Goal: Check status: Check status

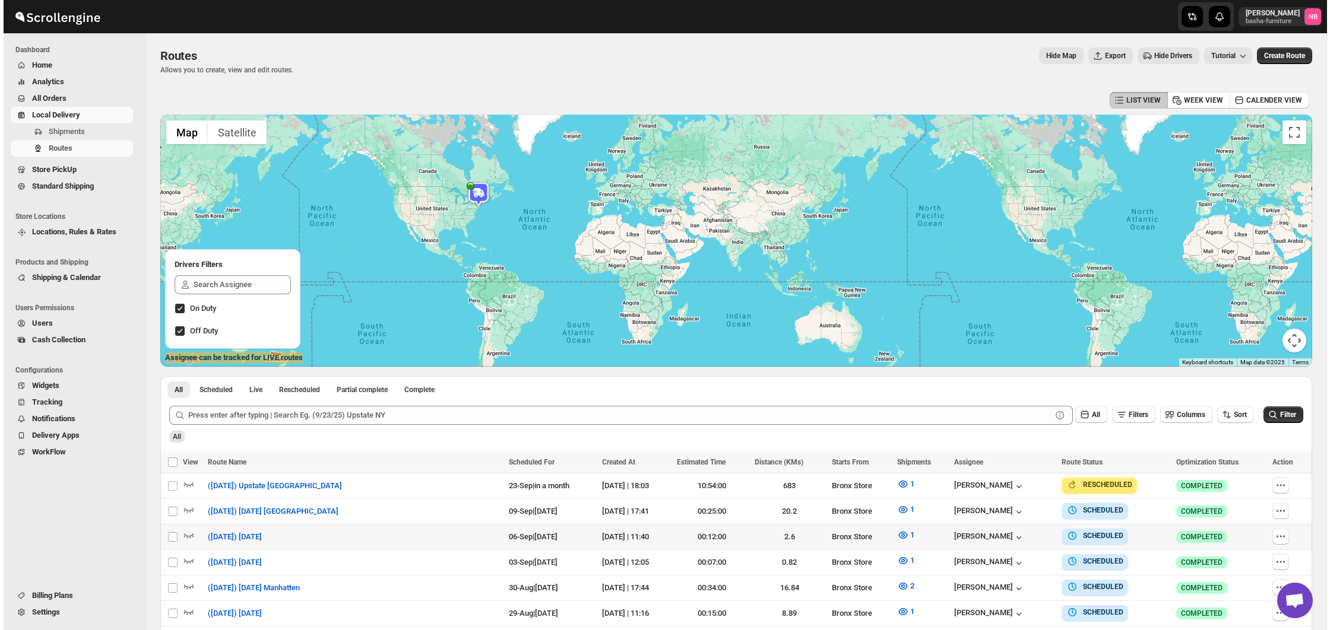
scroll to position [227, 0]
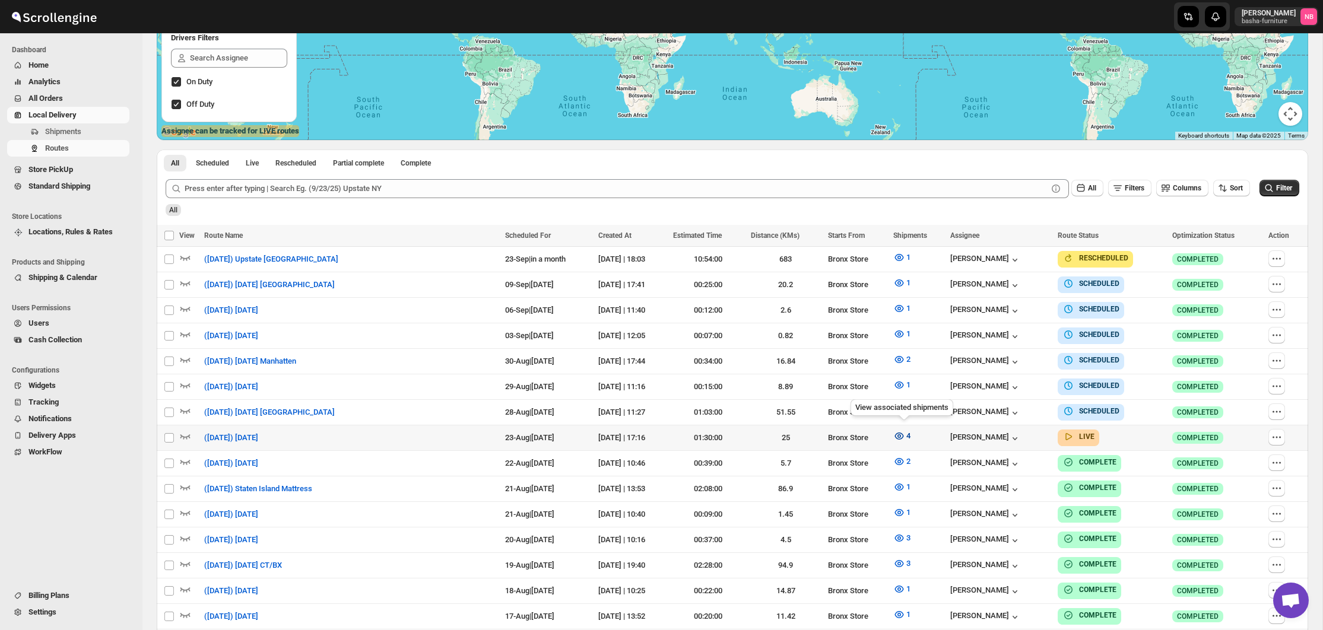
click at [899, 427] on button "4" at bounding box center [901, 436] width 31 height 19
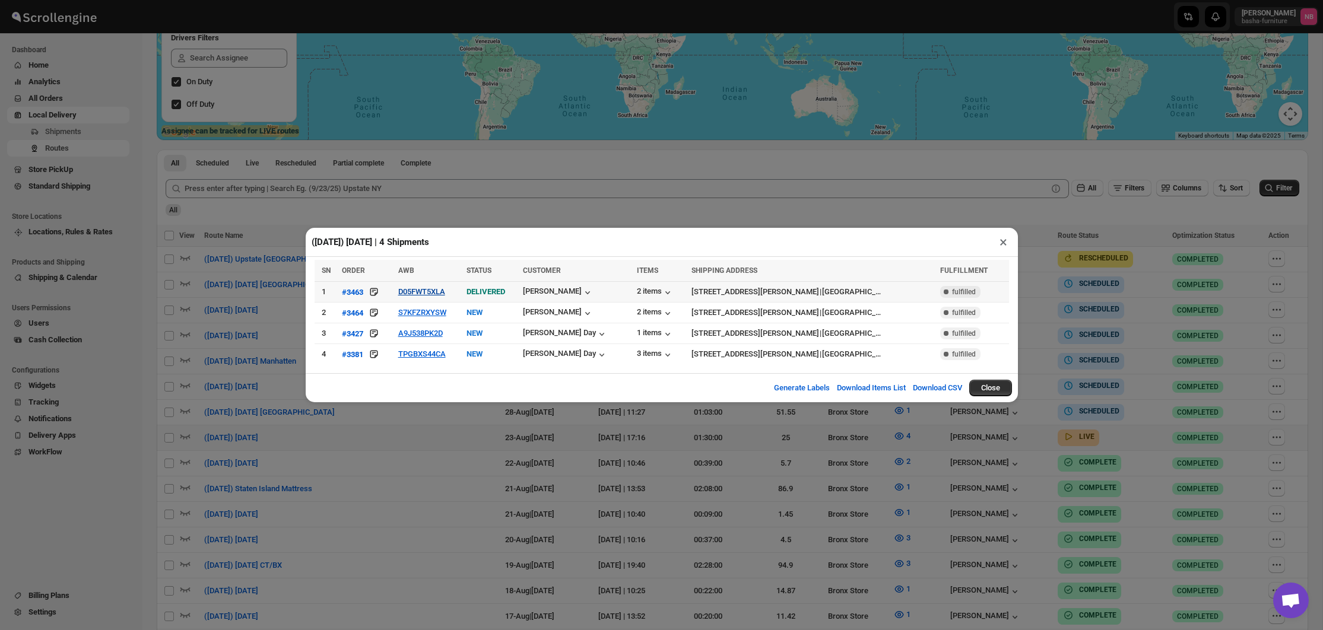
click at [427, 293] on button "D05FWT5XLA" at bounding box center [421, 291] width 47 height 9
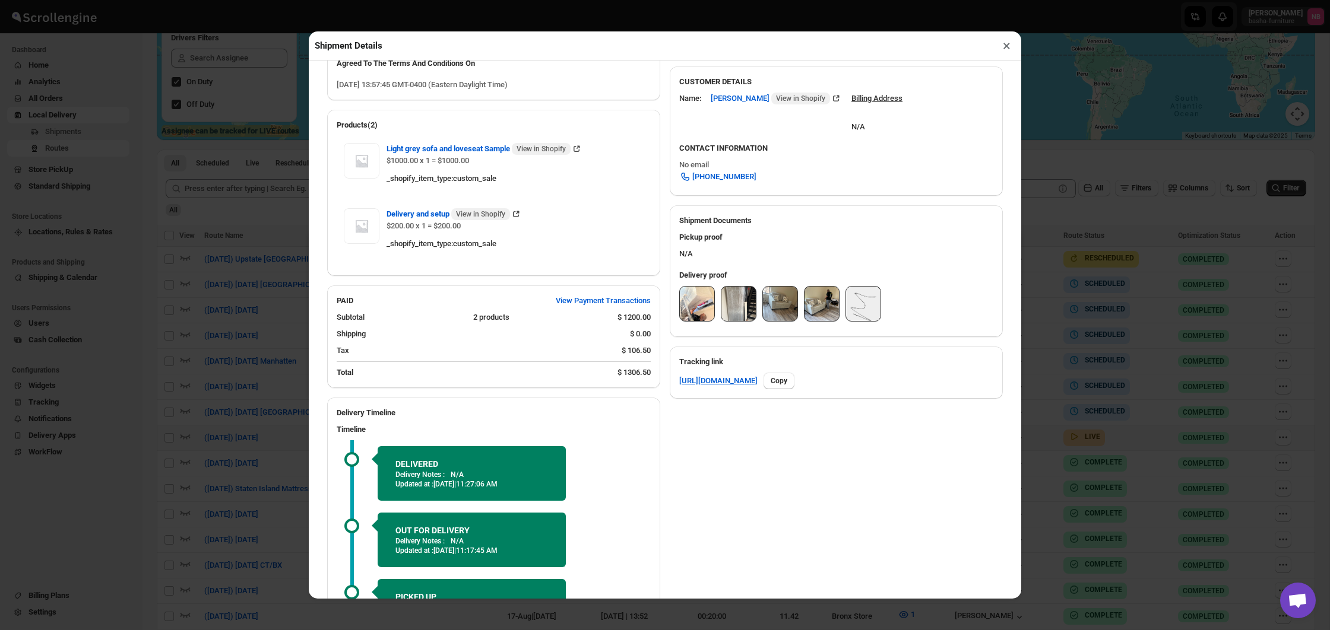
scroll to position [362, 0]
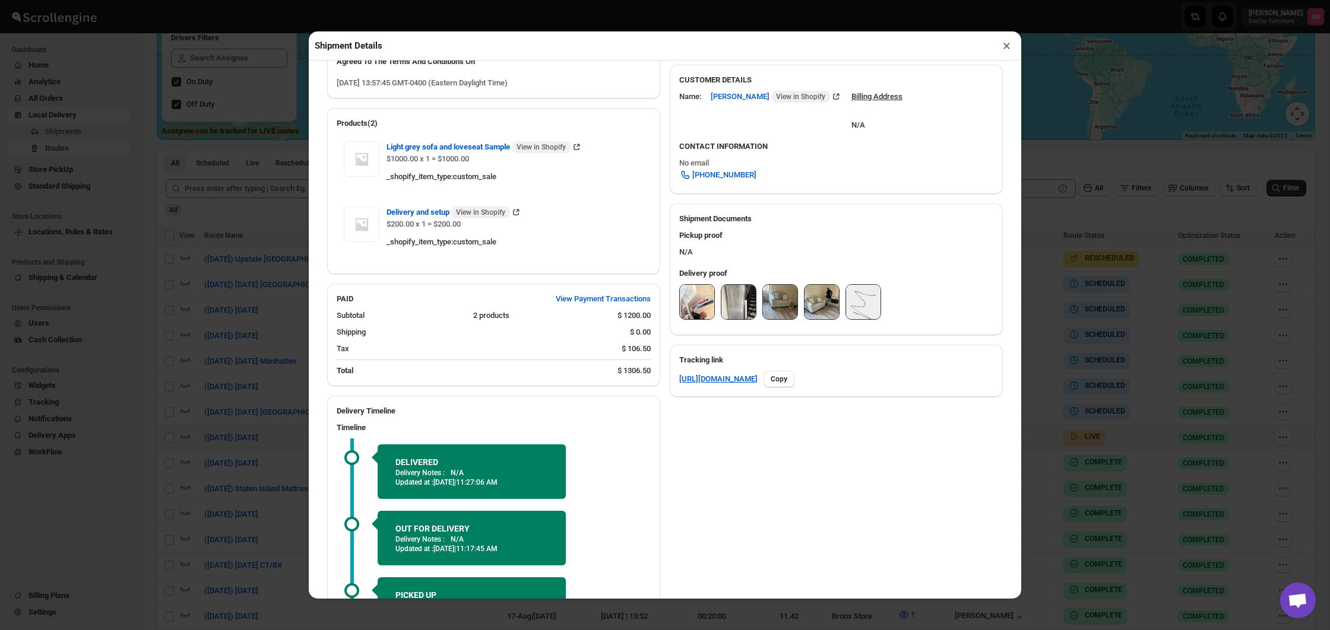
click at [695, 319] on img at bounding box center [697, 302] width 34 height 34
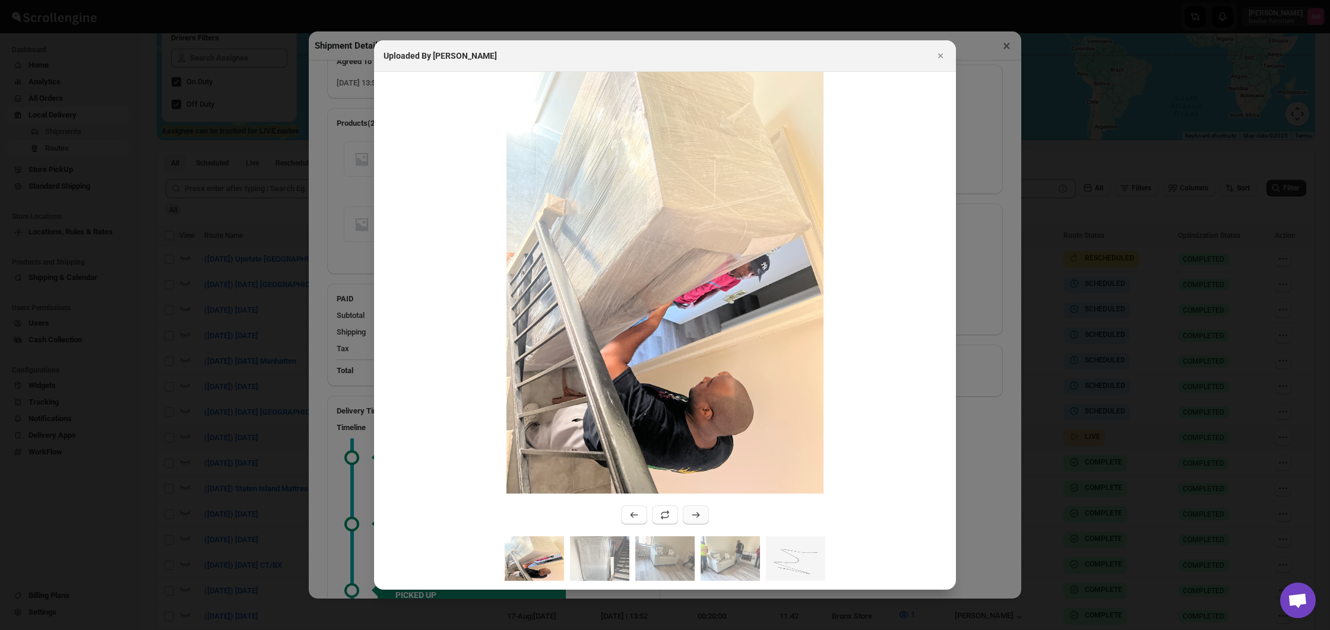
click at [695, 517] on icon ":r4hoj:" at bounding box center [696, 515] width 12 height 12
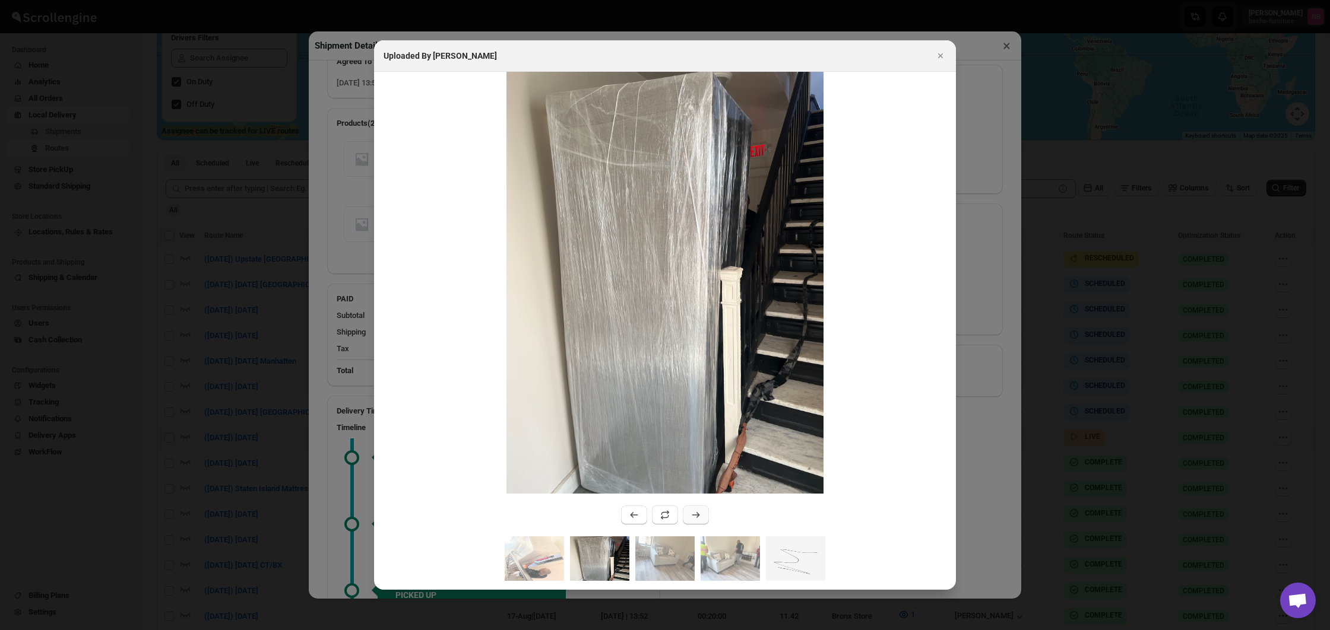
click at [695, 517] on icon ":r4hoj:" at bounding box center [696, 515] width 12 height 12
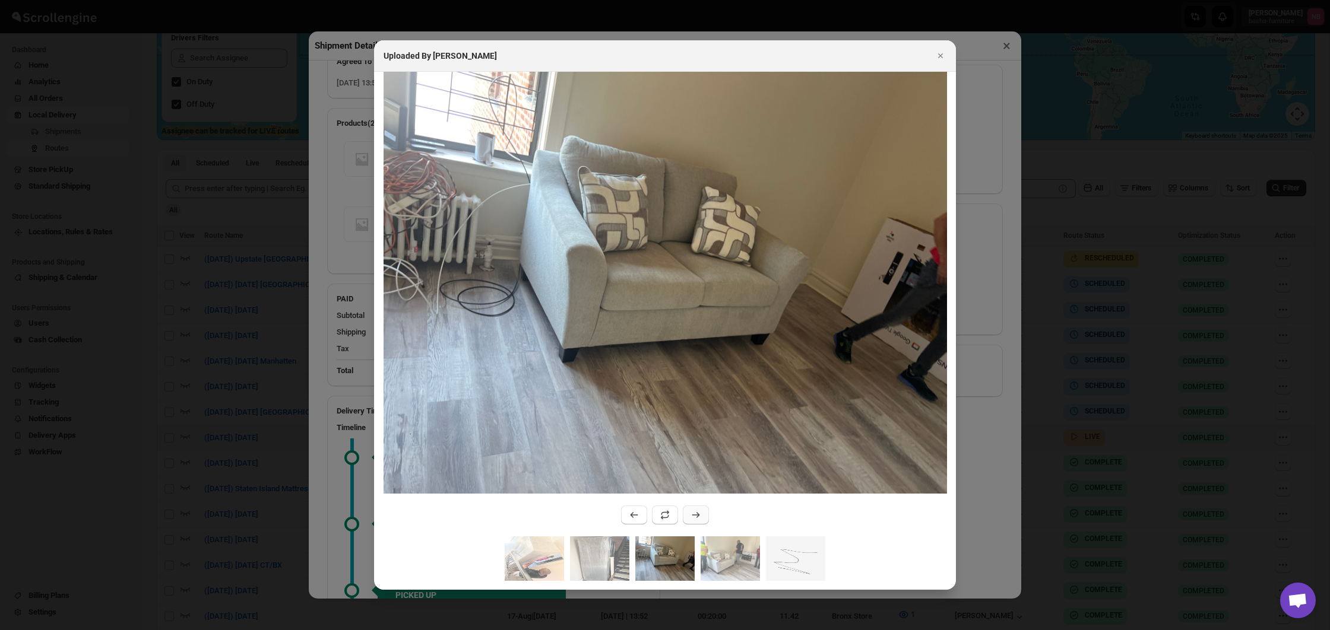
click at [695, 517] on icon ":r4hoj:" at bounding box center [696, 515] width 12 height 12
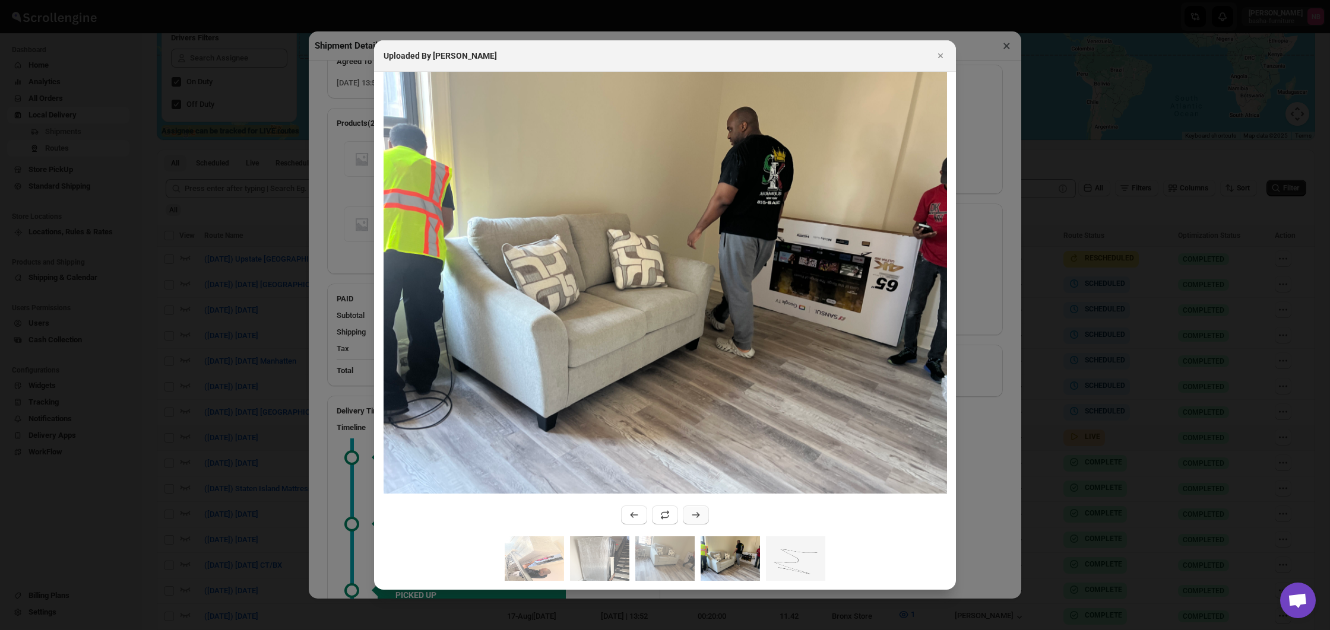
click at [695, 517] on icon ":r4hoj:" at bounding box center [696, 515] width 12 height 12
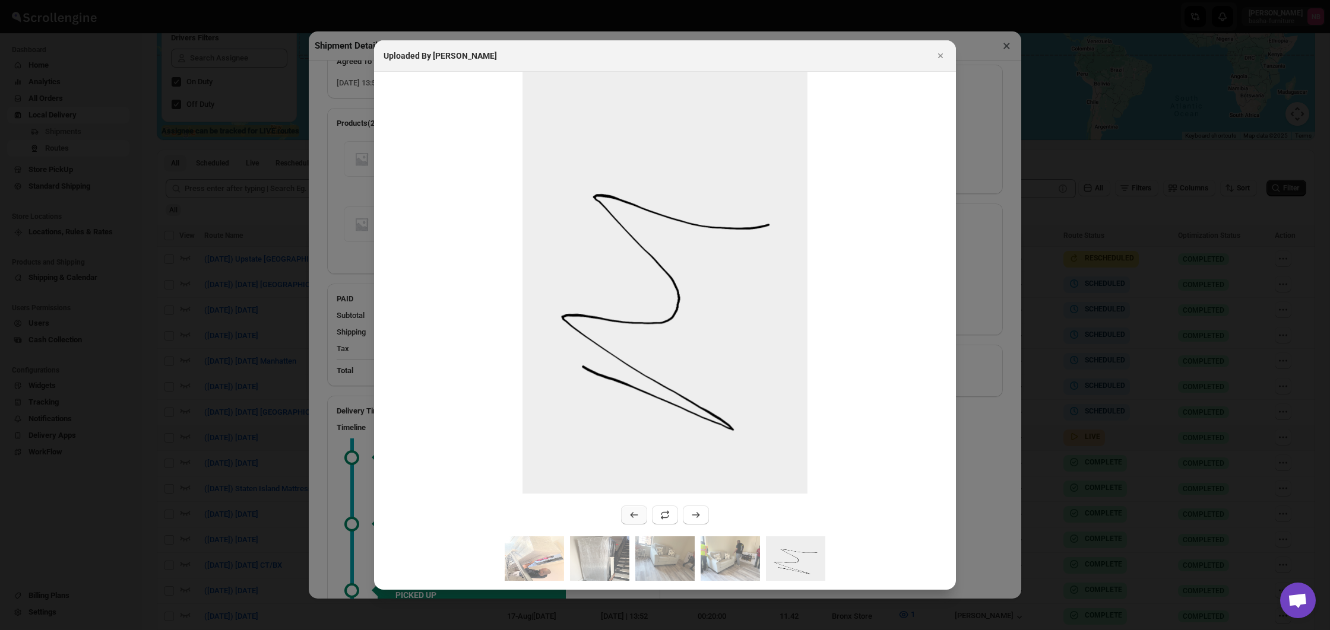
click at [628, 522] on button ":r4hoj:" at bounding box center [634, 515] width 26 height 19
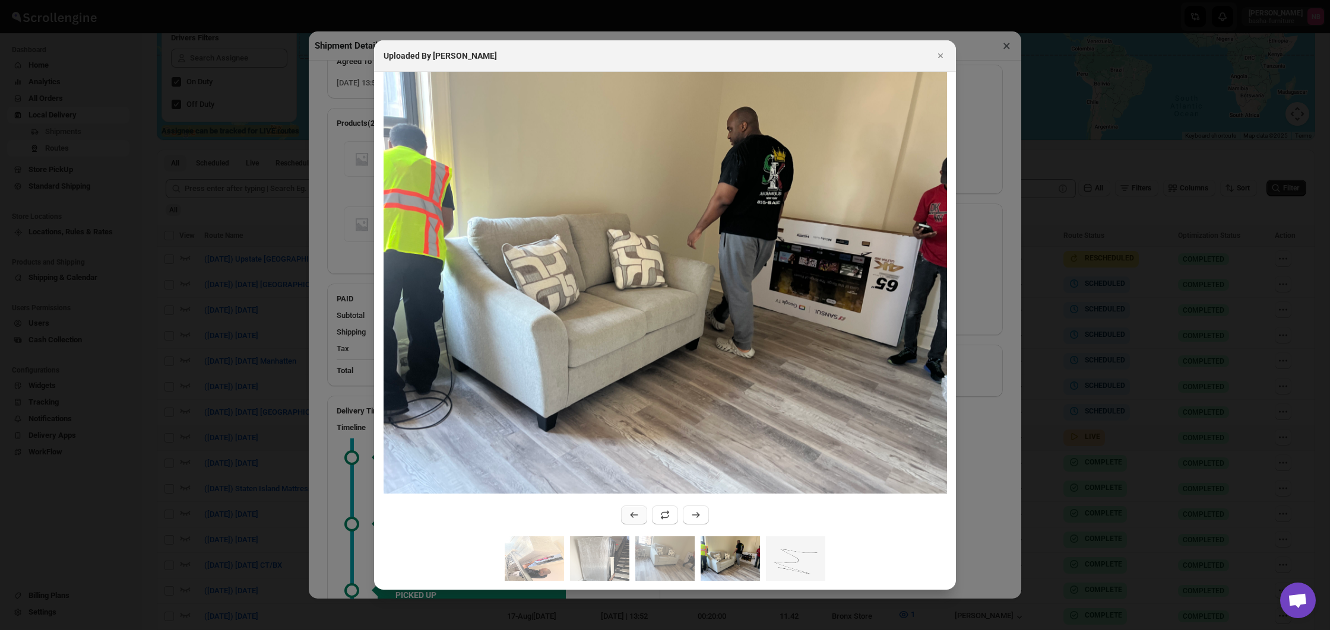
click at [628, 522] on button ":r4hoj:" at bounding box center [634, 515] width 26 height 19
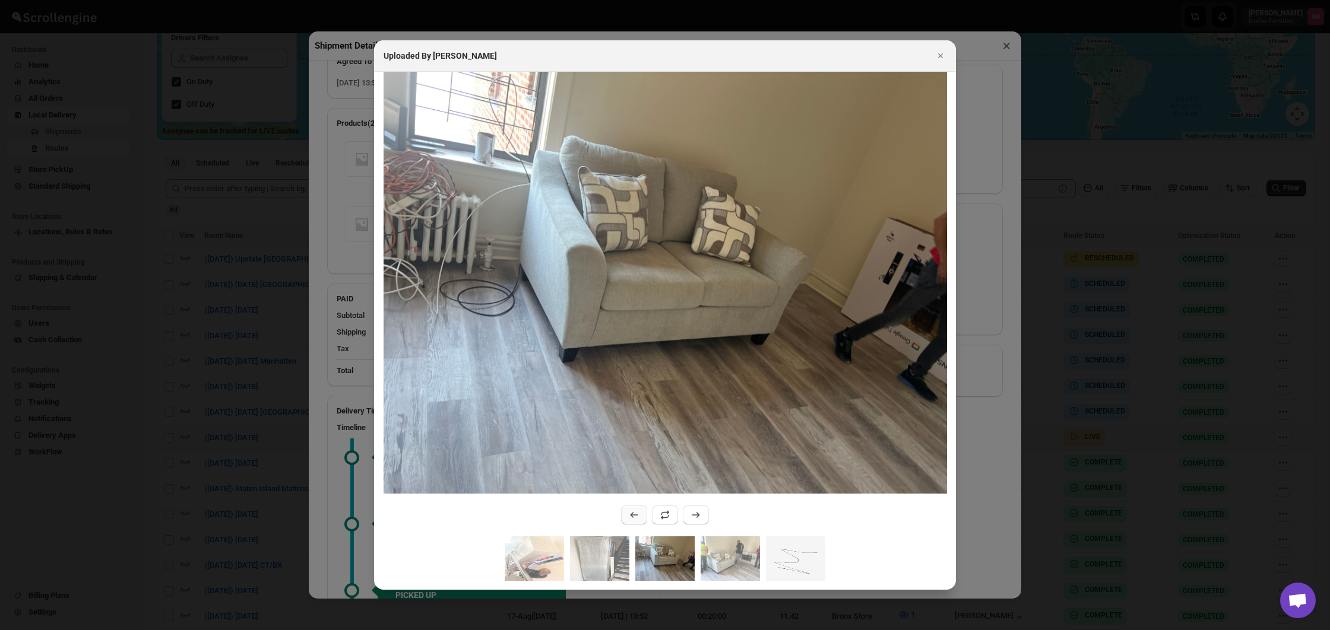
click at [628, 522] on button ":r4hoj:" at bounding box center [634, 515] width 26 height 19
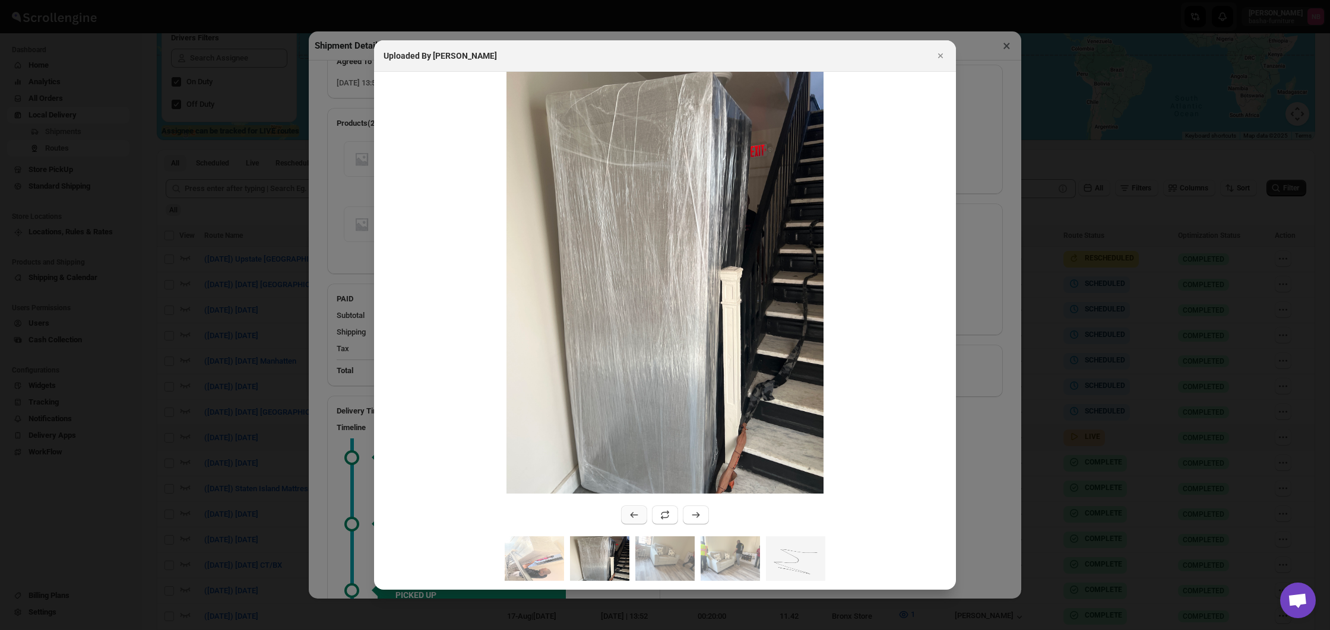
click at [628, 522] on button ":r4hoj:" at bounding box center [634, 515] width 26 height 19
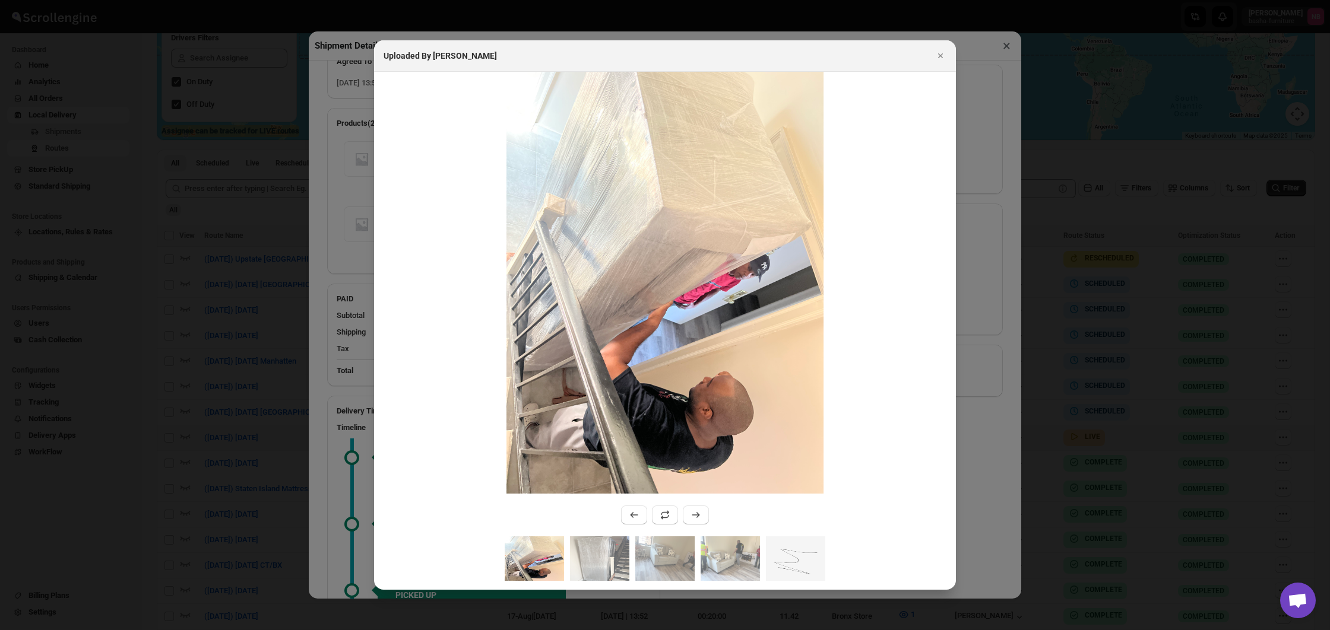
click at [224, 380] on div at bounding box center [665, 315] width 1330 height 630
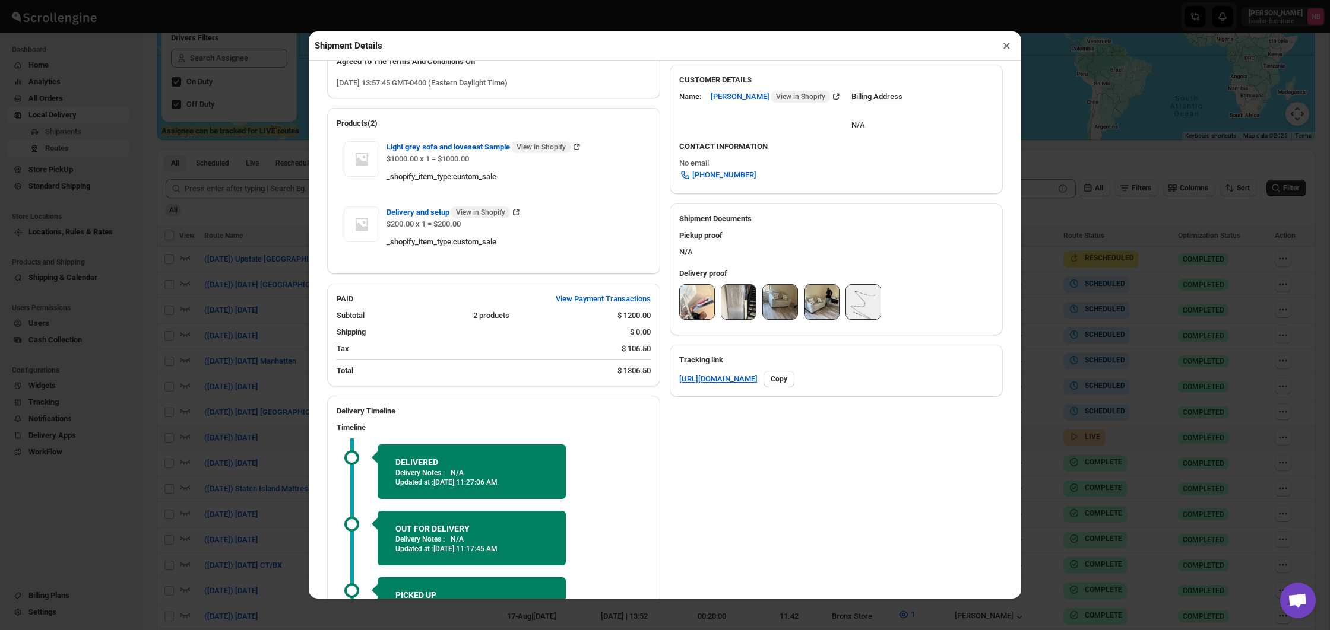
click at [224, 380] on div "Shipment Details × #3463 Awb : D05FWT5XLA DATE [DATE] | 13:58 Success DELIVERED…" at bounding box center [665, 315] width 1330 height 630
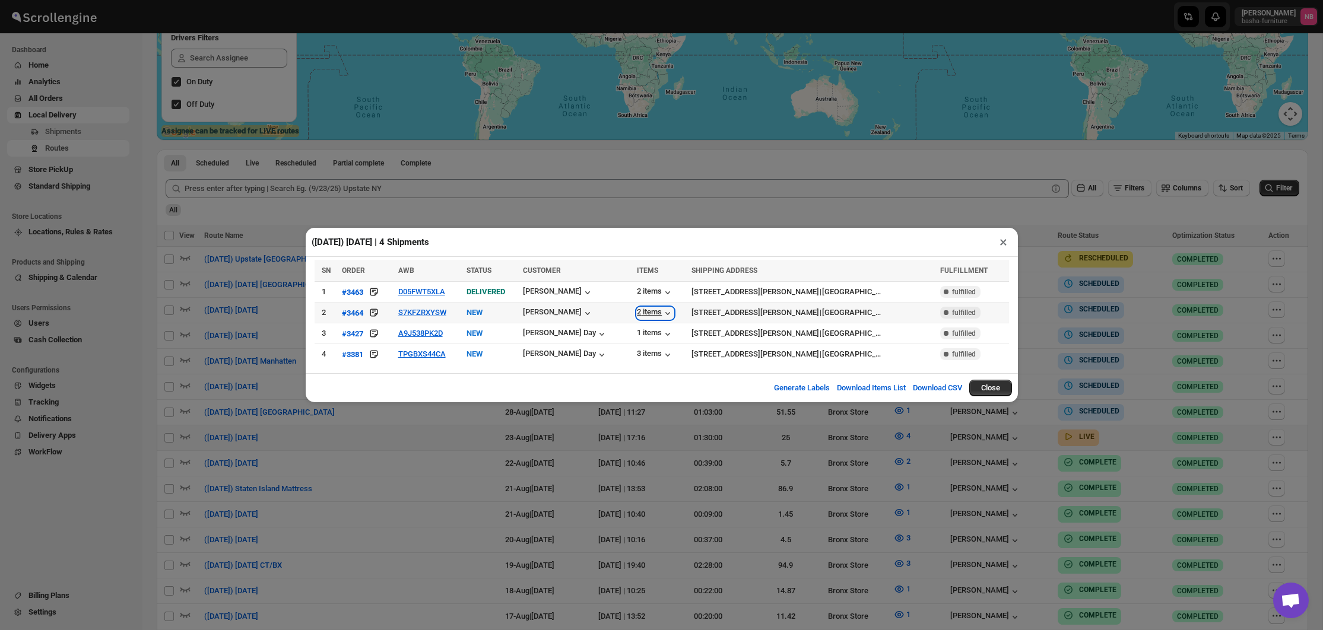
click at [637, 313] on div "2 items" at bounding box center [655, 313] width 37 height 12
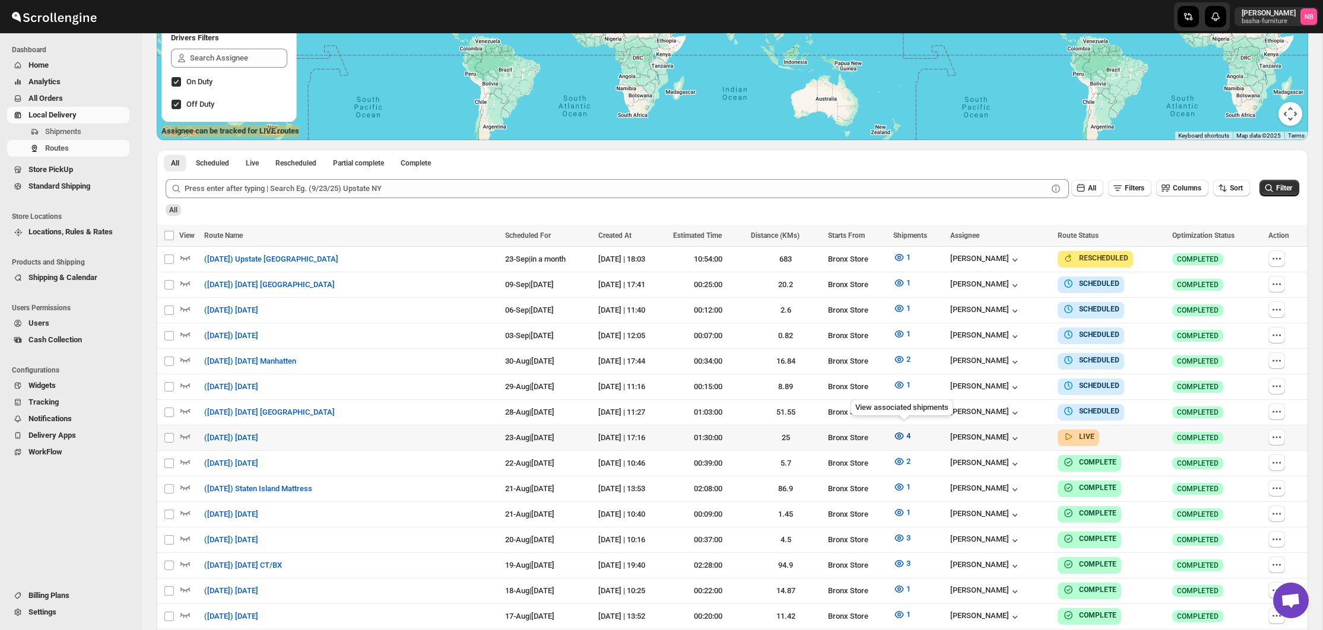
click at [899, 435] on icon "button" at bounding box center [899, 436] width 9 height 7
click at [899, 434] on icon "button" at bounding box center [899, 436] width 12 height 12
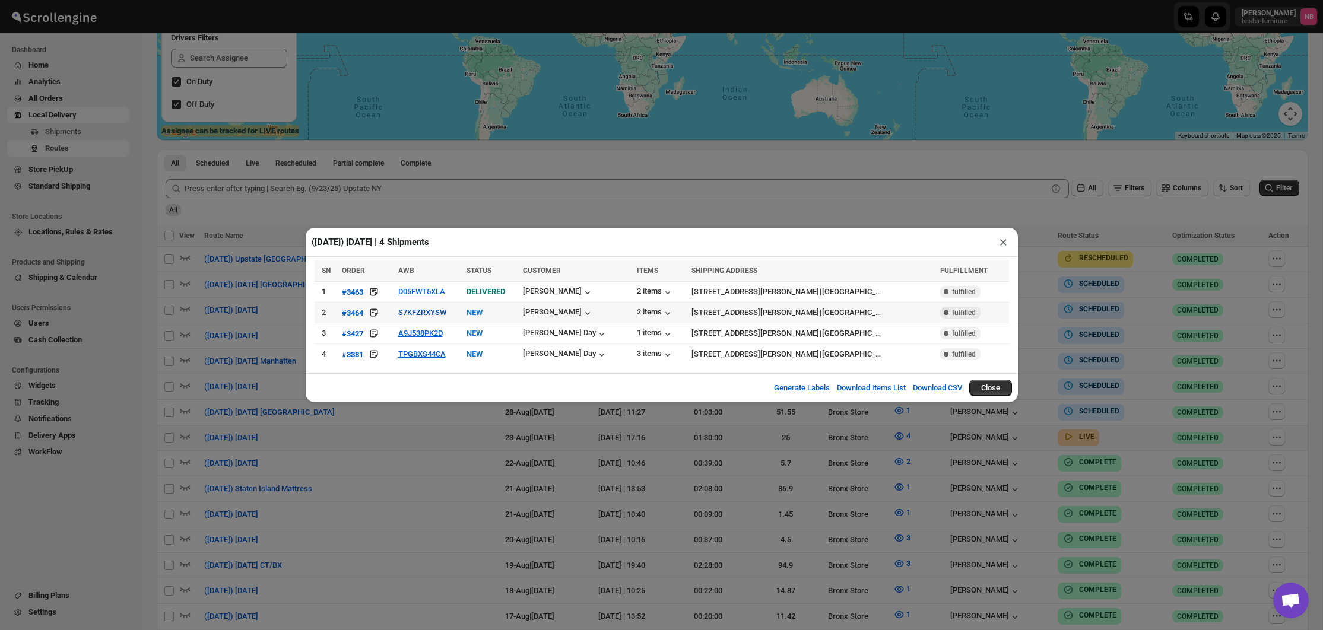
click at [418, 310] on button "S7KFZRXYSW" at bounding box center [422, 312] width 48 height 9
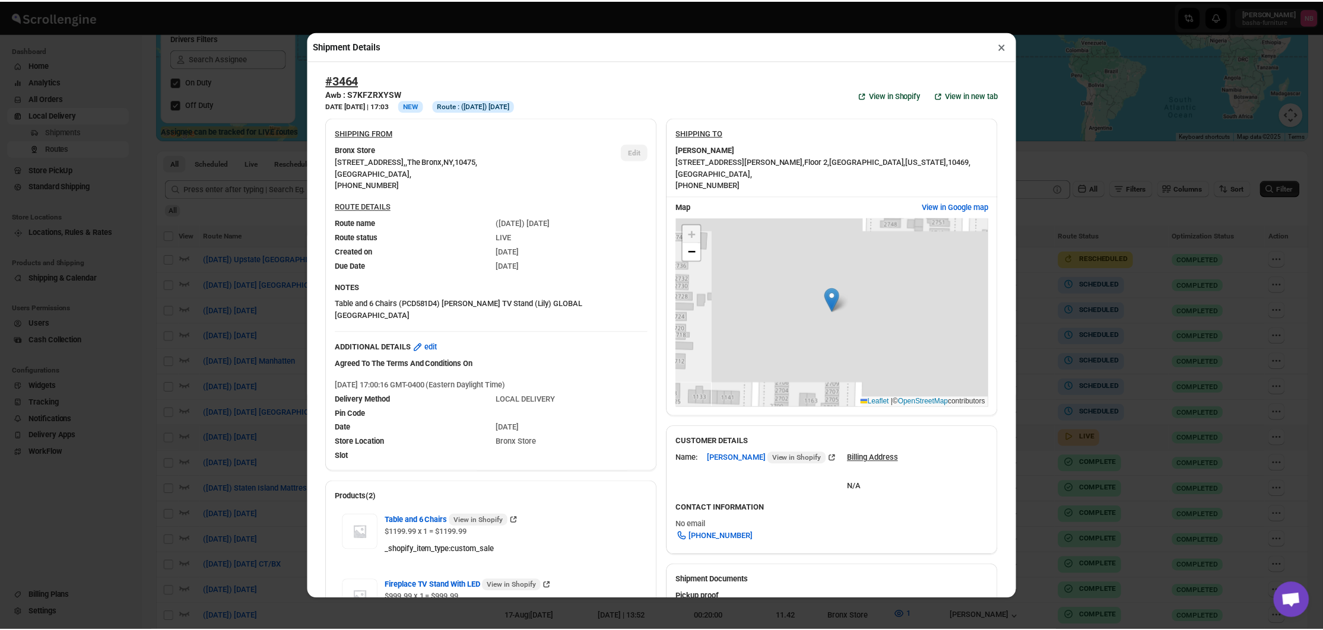
scroll to position [-1, 0]
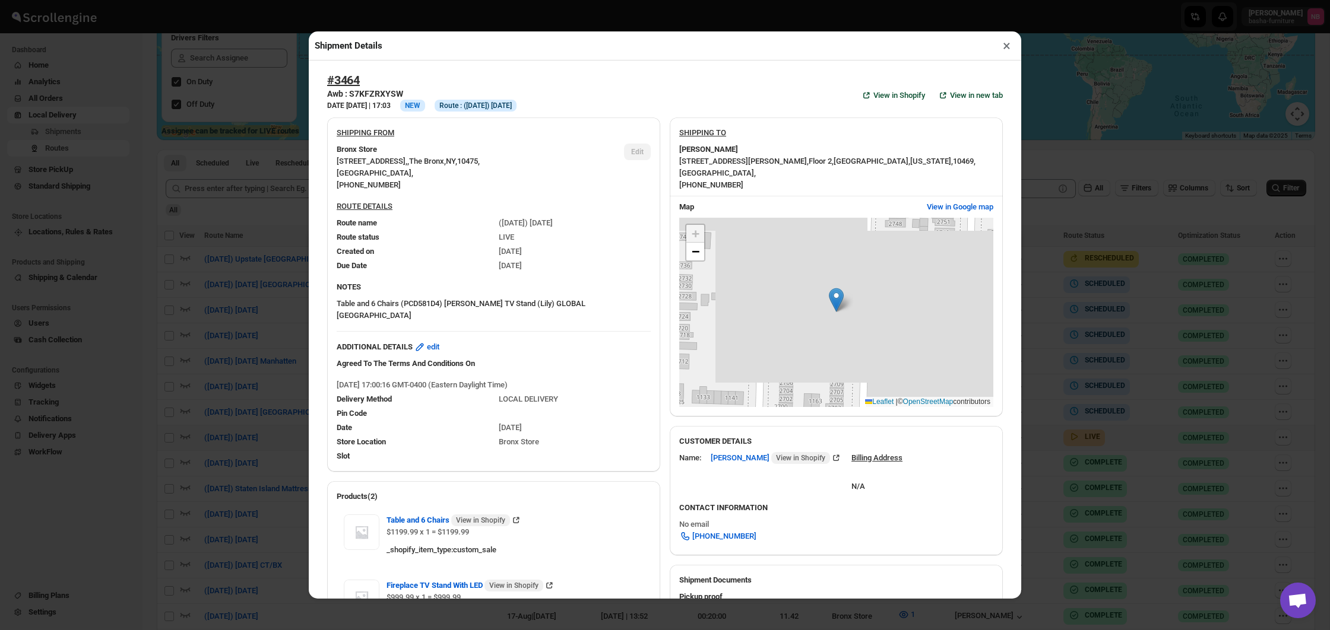
click at [259, 300] on div "Shipment Details × #3464 Awb : S7KFZRXYSW DATE [DATE] | 17:03 Info NEW Info Rou…" at bounding box center [665, 315] width 1330 height 630
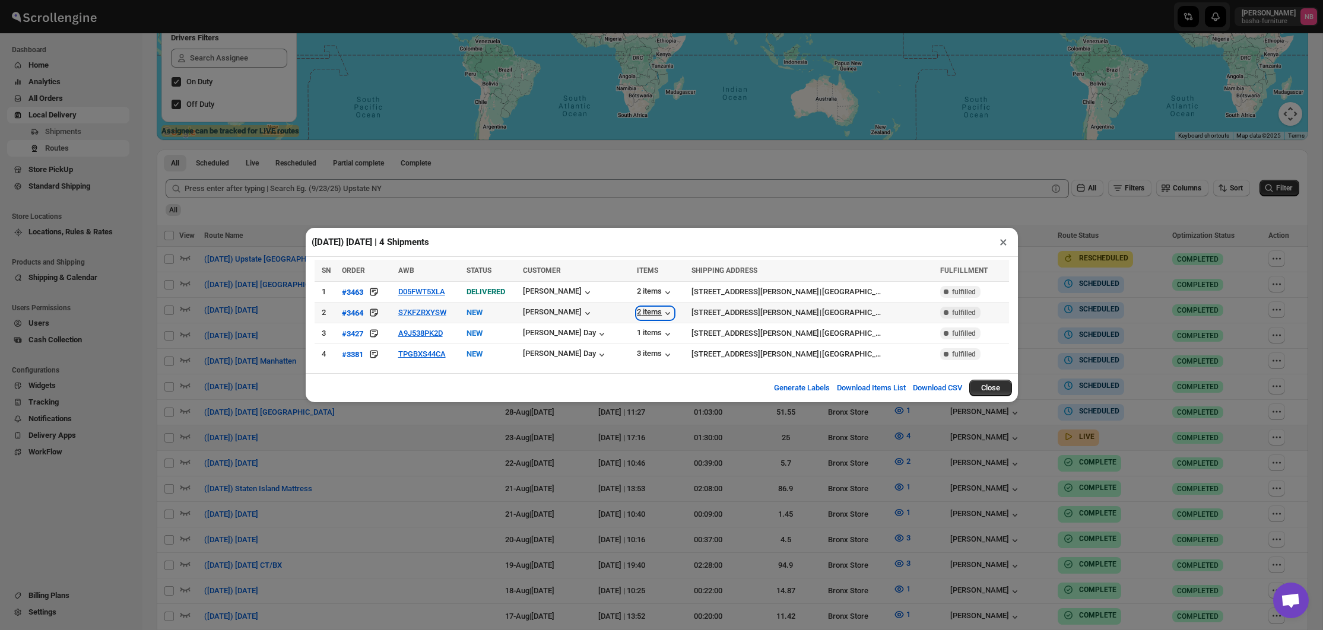
click at [637, 316] on div "2 items" at bounding box center [655, 313] width 37 height 12
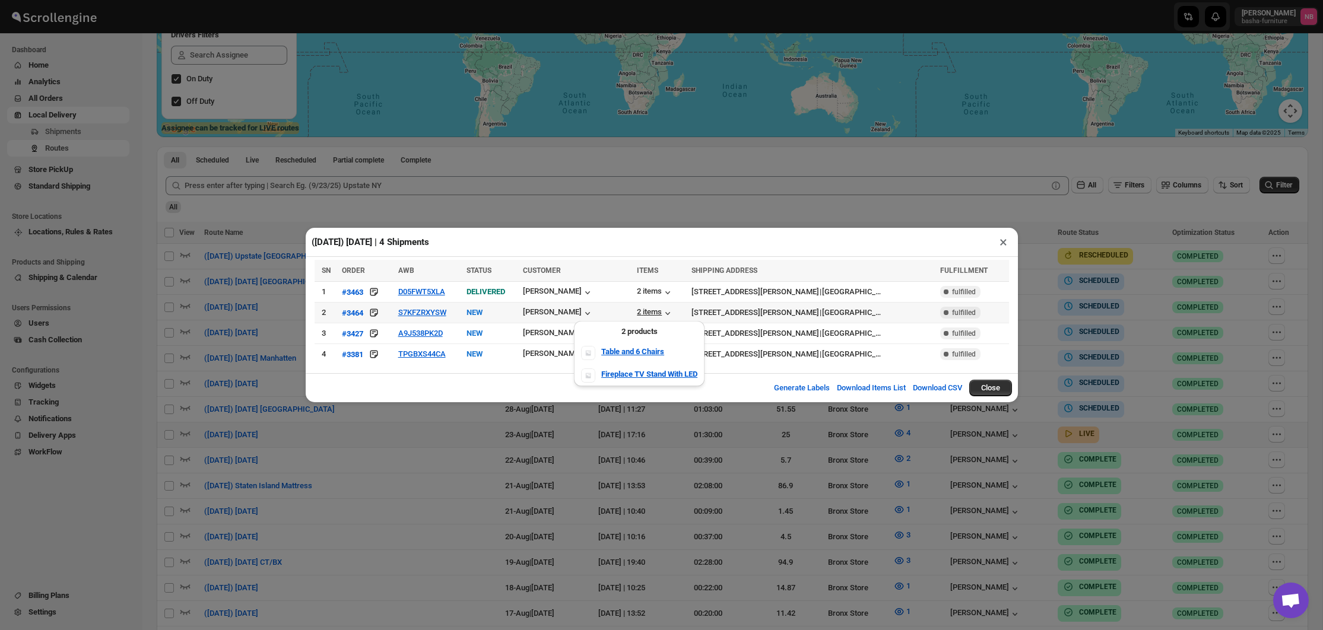
scroll to position [229, 0]
click at [637, 316] on div "2 items" at bounding box center [655, 313] width 37 height 12
drag, startPoint x: 698, startPoint y: 456, endPoint x: 702, endPoint y: 449, distance: 8.8
click at [698, 456] on div "([DATE]) [DATE] | 4 Shipments × SN ORDER AWB STATUS CUSTOMER ITEMS SHIPPING ADD…" at bounding box center [661, 315] width 1323 height 630
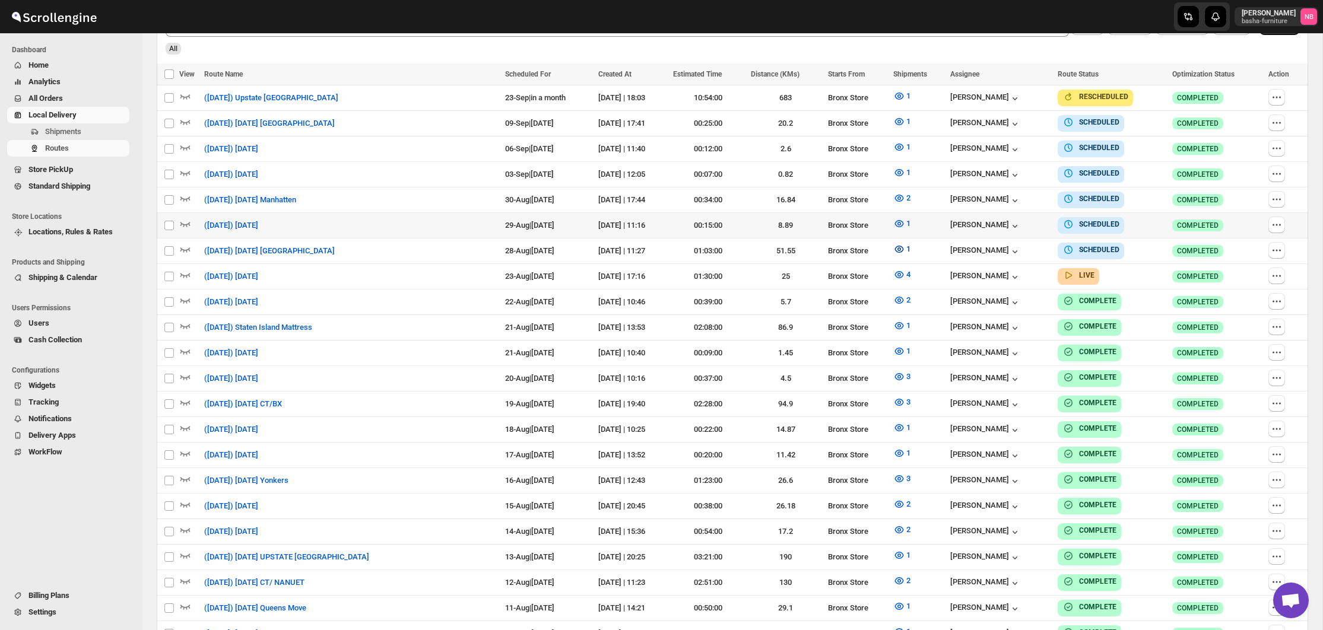
scroll to position [381, 0]
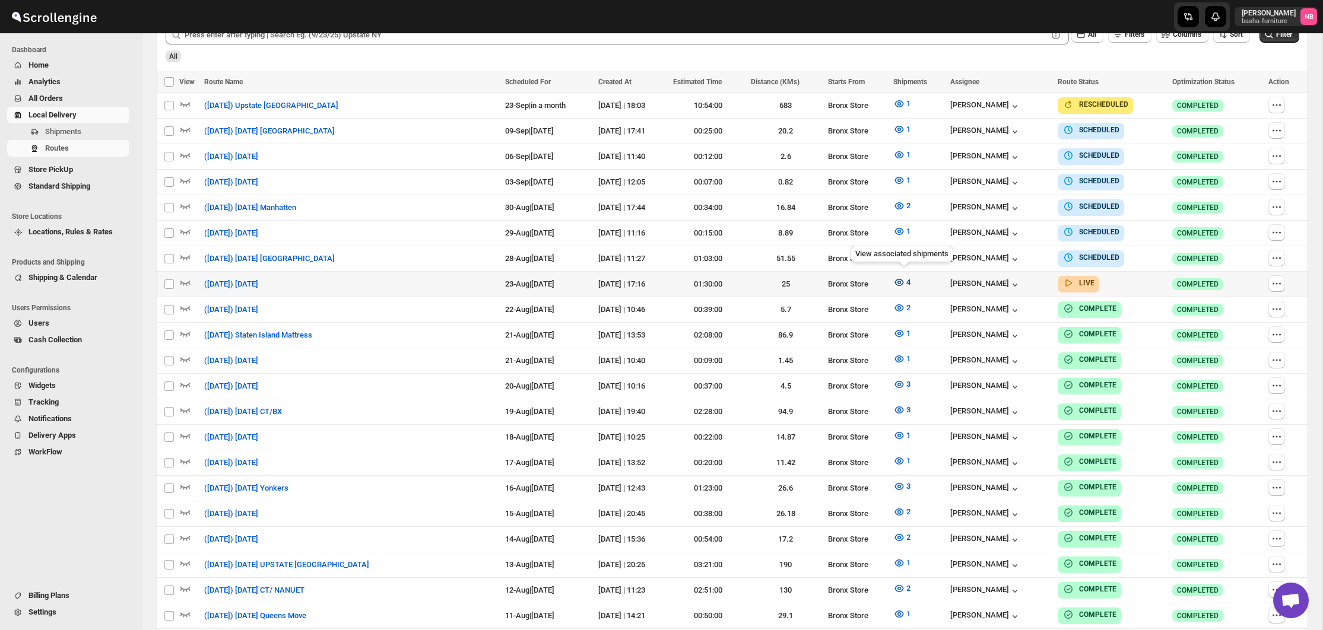
click at [901, 281] on icon "button" at bounding box center [900, 283] width 4 height 4
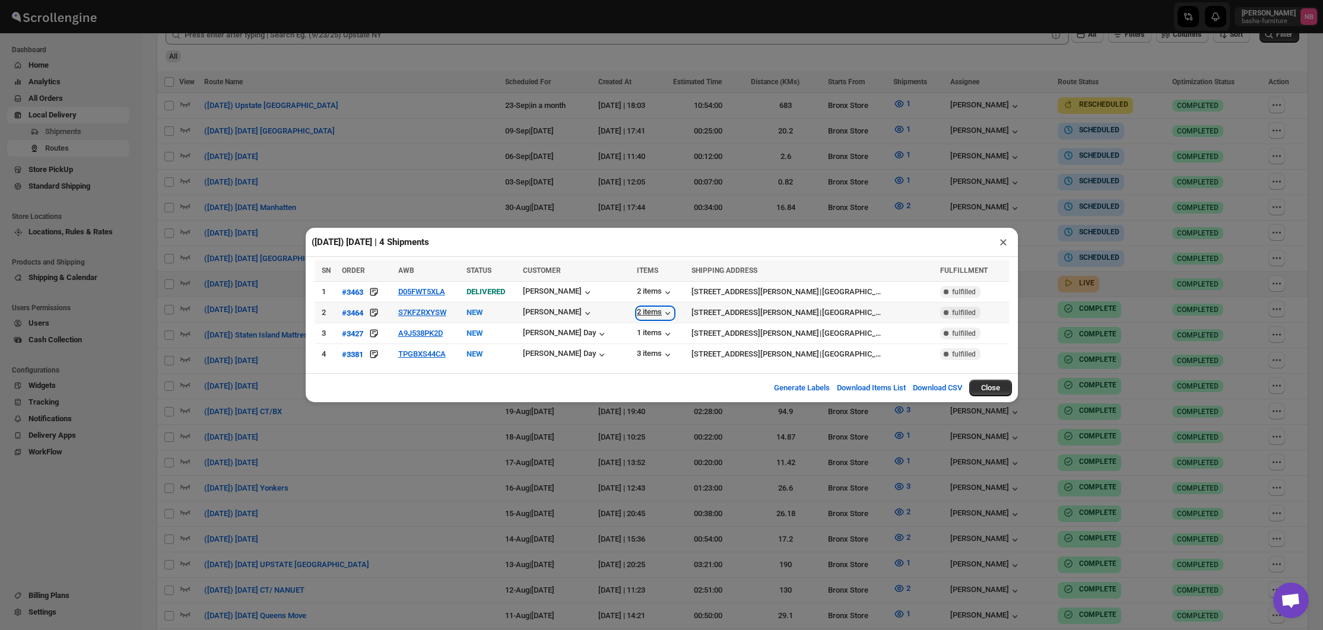
click at [662, 316] on icon "button" at bounding box center [668, 313] width 12 height 12
click at [641, 332] on div "1 items" at bounding box center [655, 334] width 37 height 12
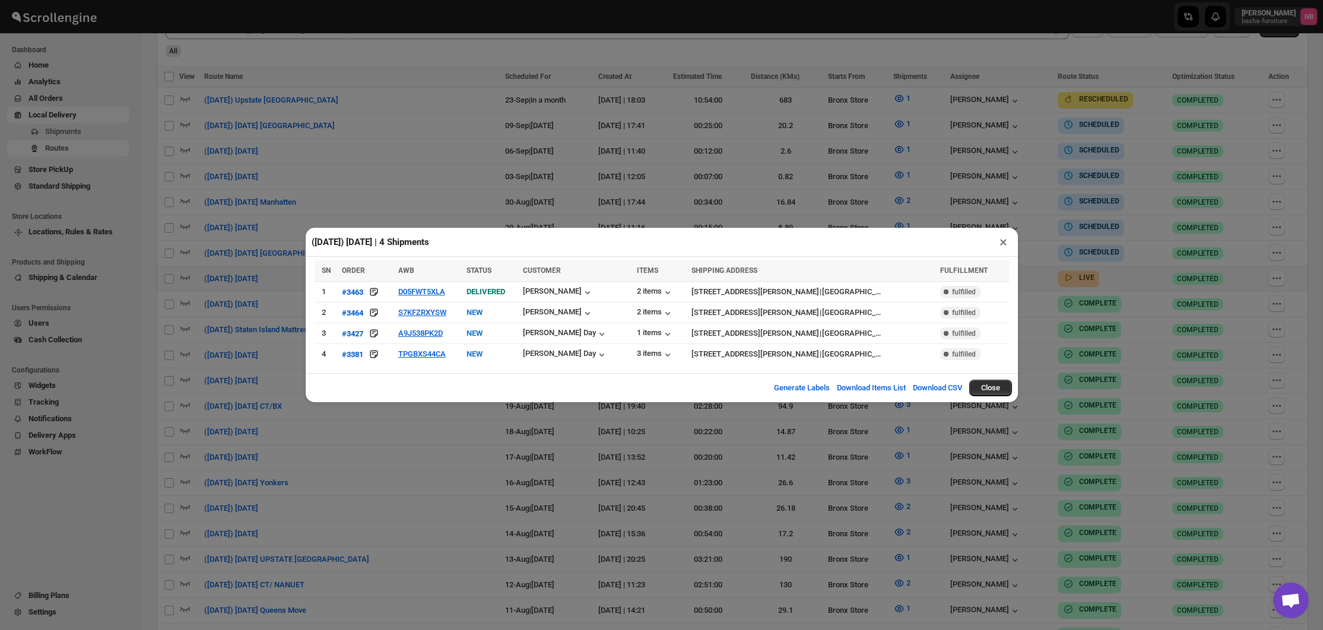
click at [589, 203] on div "([DATE]) [DATE] | 4 Shipments × SN ORDER AWB STATUS CUSTOMER ITEMS SHIPPING ADD…" at bounding box center [661, 315] width 1323 height 630
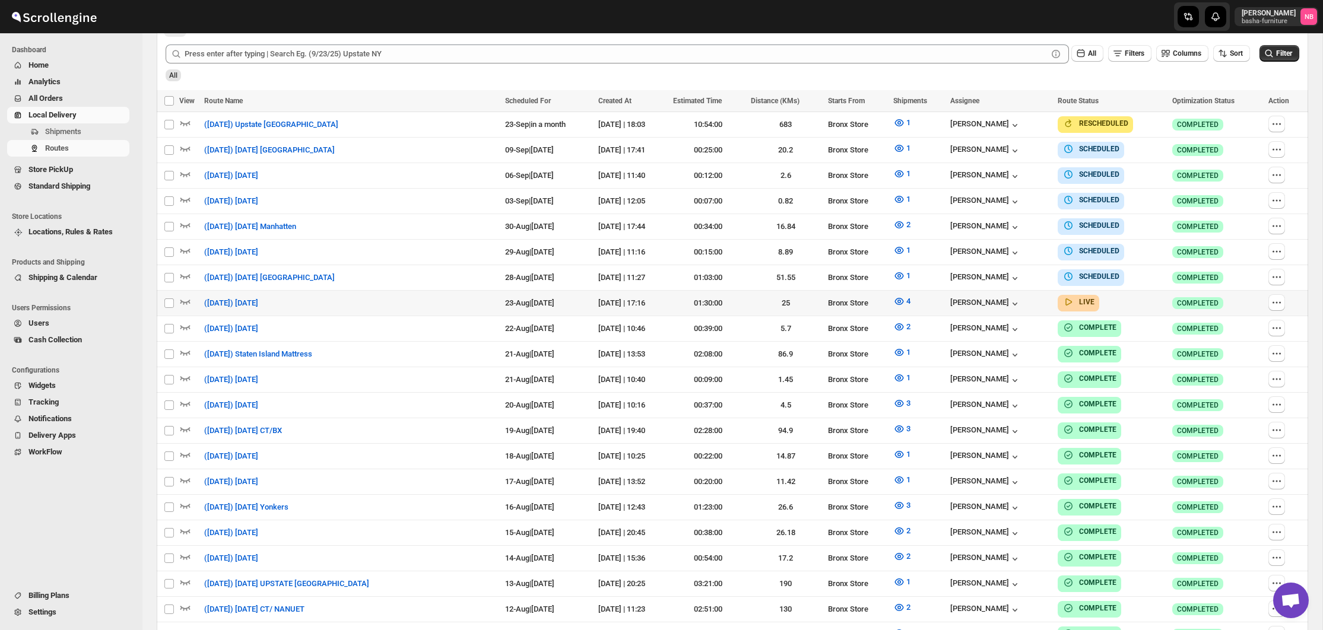
scroll to position [330, 0]
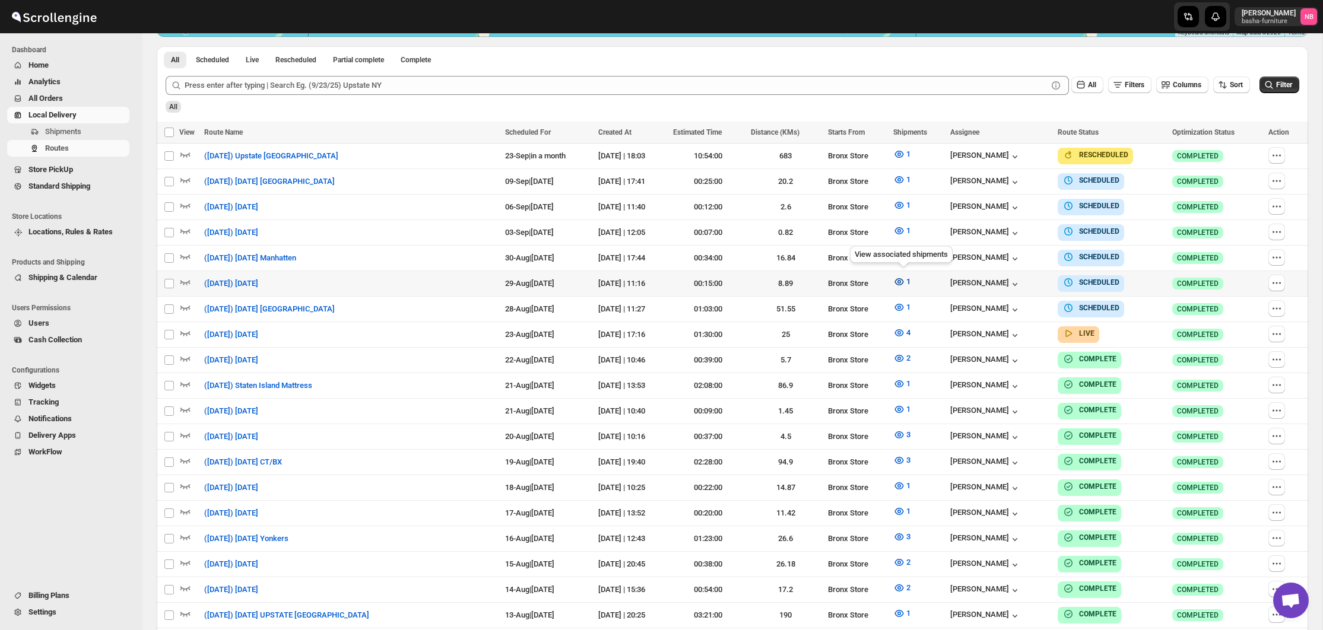
click at [908, 280] on button "1" at bounding box center [901, 281] width 31 height 19
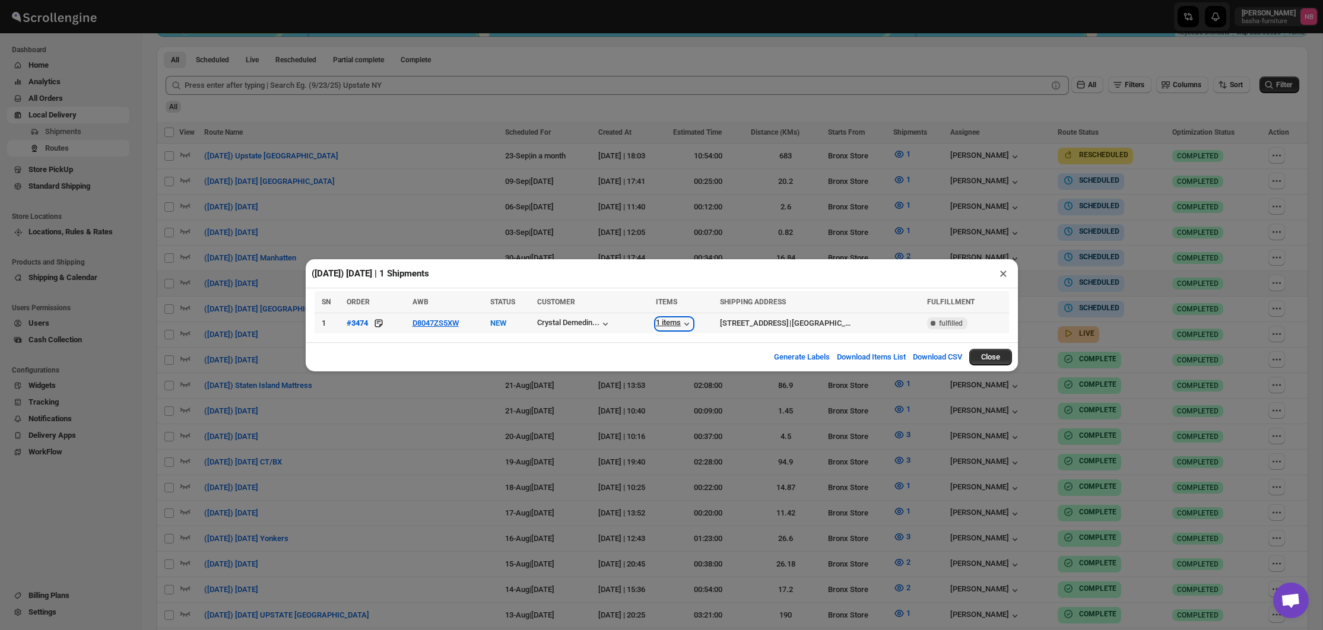
click at [656, 325] on div "1 items" at bounding box center [674, 324] width 37 height 12
click at [559, 242] on div "([DATE]) [DATE] | 1 Shipments × SN ORDER AWB STATUS CUSTOMER ITEMS SHIPPING ADD…" at bounding box center [661, 315] width 1323 height 630
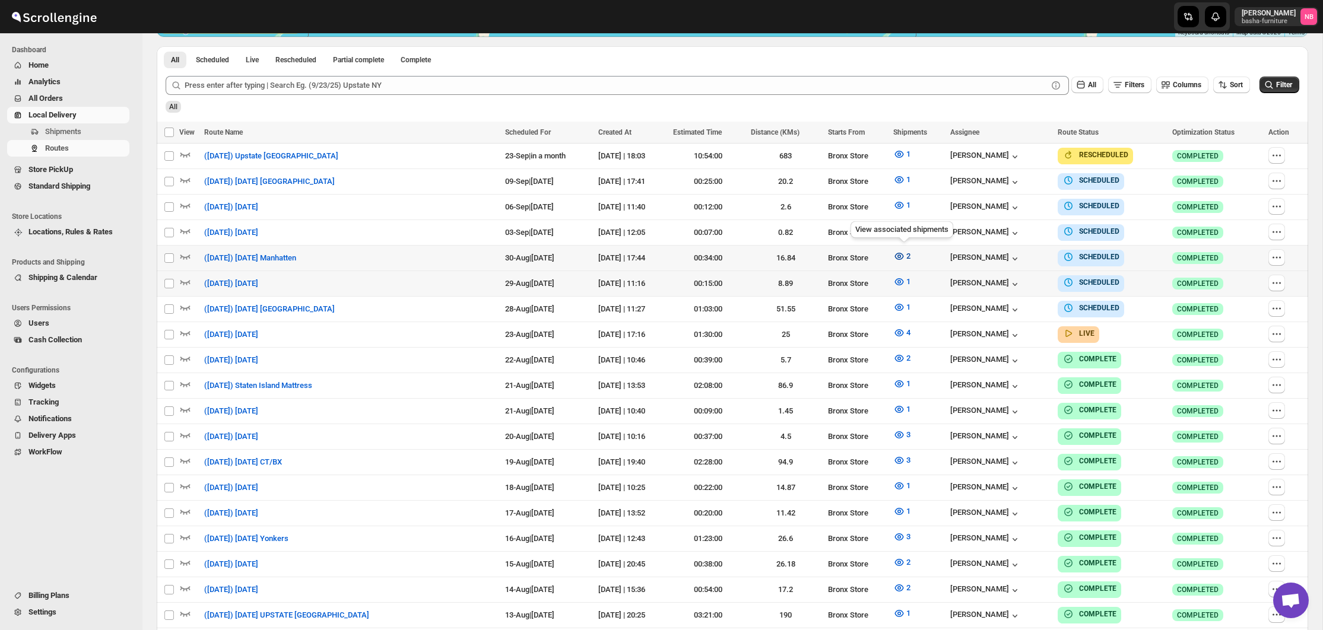
click at [902, 256] on icon "button" at bounding box center [899, 257] width 12 height 12
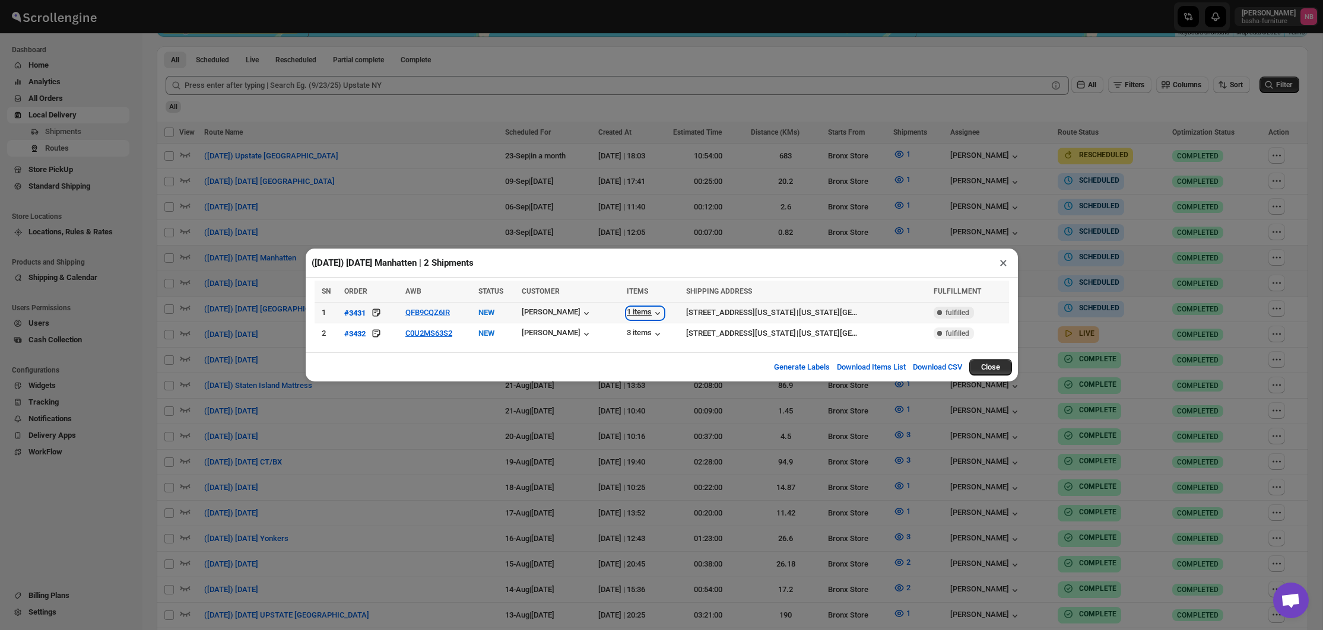
click at [627, 314] on div "1 items" at bounding box center [645, 313] width 37 height 12
click at [627, 338] on div "3 items" at bounding box center [645, 334] width 37 height 12
click at [673, 389] on div "([DATE]) [DATE] Manhatten | 2 Shipments × SN ORDER AWB STATUS CUSTOMER ITEMS SH…" at bounding box center [661, 315] width 1323 height 630
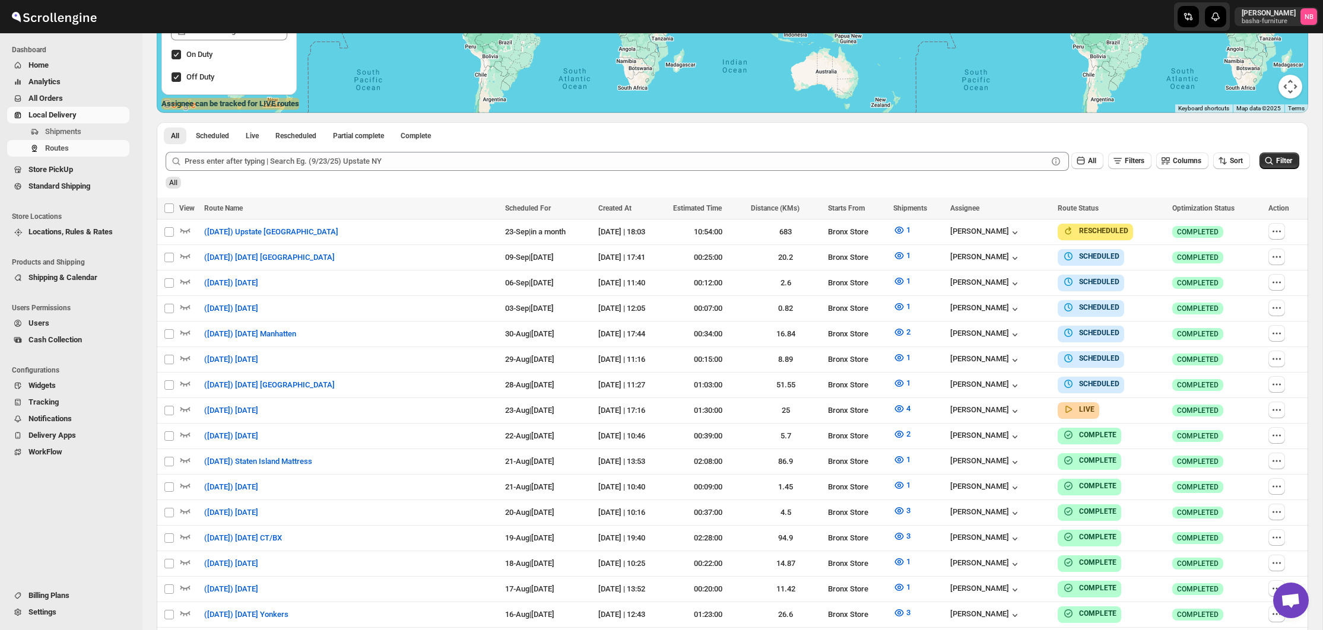
scroll to position [249, 0]
